Goal: Transaction & Acquisition: Purchase product/service

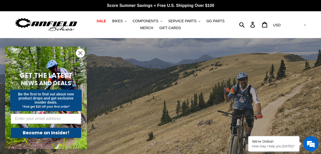
click at [79, 54] on icon "Close dialog" at bounding box center [81, 53] width 4 height 4
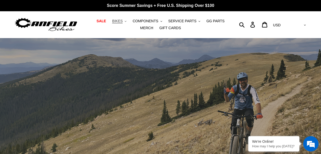
click at [117, 21] on button "BIKES .cls-1{fill:#231f20}" at bounding box center [119, 21] width 19 height 7
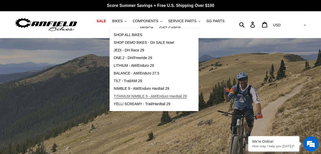
click at [125, 96] on span "TITANIUM NIMBLE 9 - AM/Enduro Hardtail 29" at bounding box center [150, 96] width 73 height 4
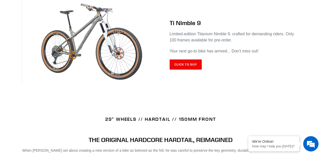
scroll to position [256, 0]
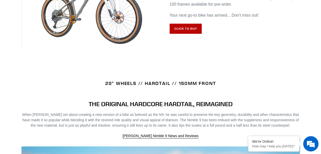
click at [192, 28] on link "Click to Buy" at bounding box center [186, 29] width 32 height 10
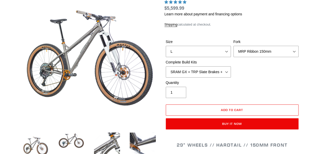
select select "highest-rating"
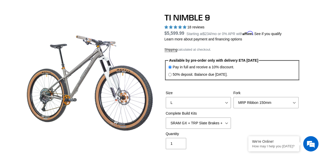
scroll to position [51, 0]
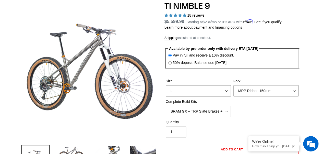
click at [200, 93] on select "S M L XL / XXL (Specify at checkout)" at bounding box center [198, 90] width 65 height 11
select select "M"
click at [166, 85] on select "S M L XL / XXL (Specify at checkout)" at bounding box center [198, 90] width 65 height 11
click at [217, 108] on select "SRAM GX + TRP Slate Brakes + Rotors + e13 LG-1 Wheels SHIMANO XT + SHIMANO brak…" at bounding box center [198, 111] width 65 height 11
select select "Complete Build Kit - None (Contact us for Custom Builds)"
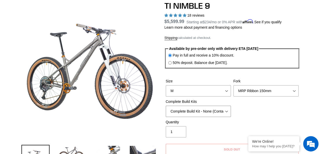
click at [166, 106] on select "SRAM GX + TRP Slate Brakes + Rotors + e13 LG-1 Wheels SHIMANO XT + SHIMANO brak…" at bounding box center [198, 111] width 65 height 11
click at [242, 117] on div "Size S M L XL / XXL (Specify at checkout) Fork MRP Ribbon 150mm RockShox Lyrik …" at bounding box center [233, 99] width 136 height 41
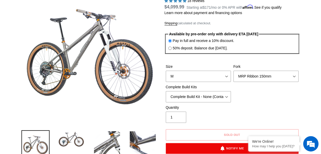
scroll to position [102, 0]
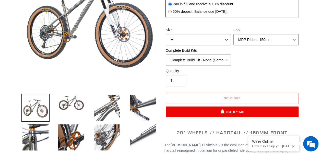
click at [249, 41] on select "MRP Ribbon 150mm RockShox Lyrik 150mm Fox Factory 36 150mm Cane Creek Helm 150m…" at bounding box center [266, 39] width 65 height 11
select select "RockShox Lyrik 150mm"
click at [234, 34] on select "MRP Ribbon 150mm RockShox Lyrik 150mm Fox Factory 36 150mm Cane Creek Helm 150m…" at bounding box center [266, 39] width 65 height 11
click at [207, 40] on select "S M L XL / XXL (Specify at checkout)" at bounding box center [198, 39] width 65 height 11
select select "L"
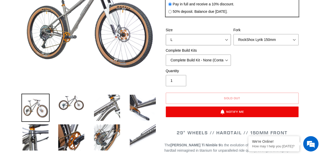
click at [166, 34] on select "S M L XL / XXL (Specify at checkout)" at bounding box center [198, 39] width 65 height 11
